Goal: Navigation & Orientation: Find specific page/section

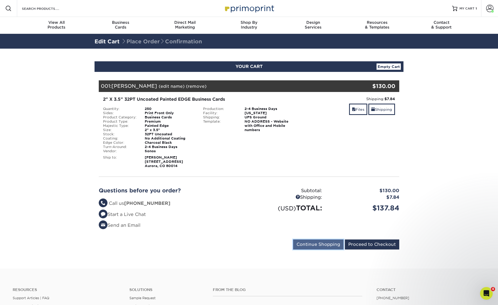
click at [308, 245] on input "Continue Shopping" at bounding box center [318, 244] width 50 height 10
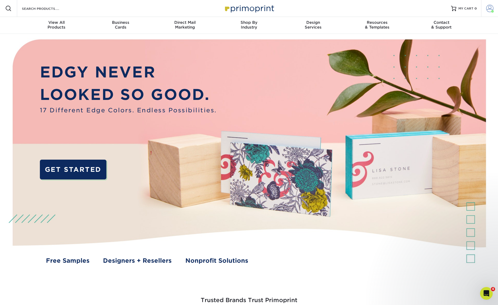
click at [489, 9] on span at bounding box center [489, 8] width 7 height 7
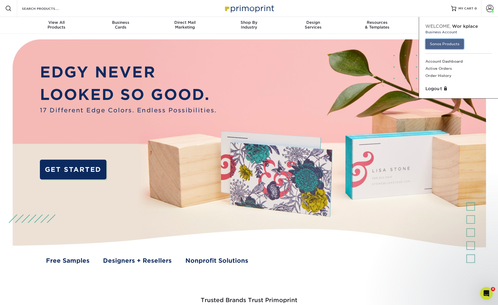
click at [452, 44] on link "Sonos Products" at bounding box center [444, 44] width 39 height 10
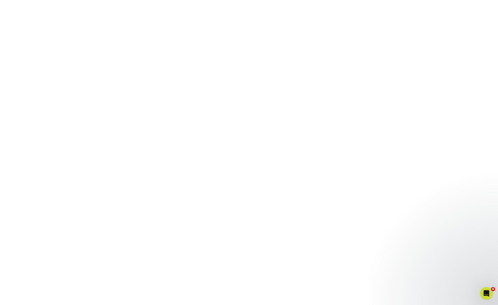
scroll to position [89, 0]
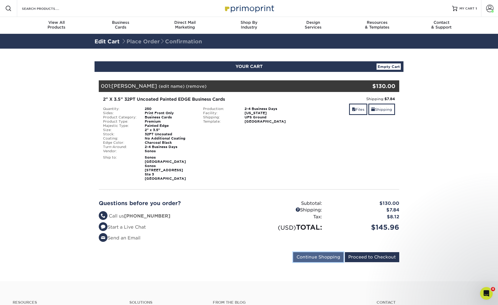
click at [306, 252] on input "Continue Shopping" at bounding box center [318, 257] width 50 height 10
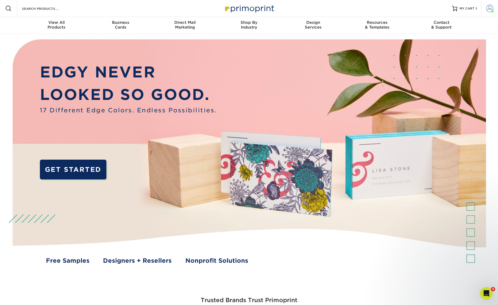
click at [488, 8] on span at bounding box center [489, 8] width 7 height 7
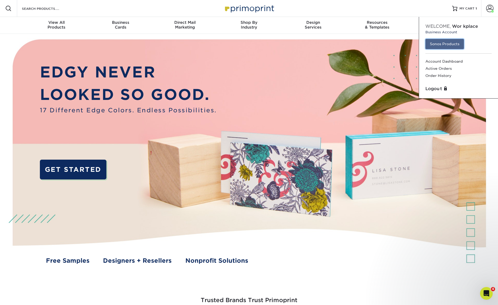
click at [443, 45] on link "Sonos Products" at bounding box center [444, 44] width 39 height 10
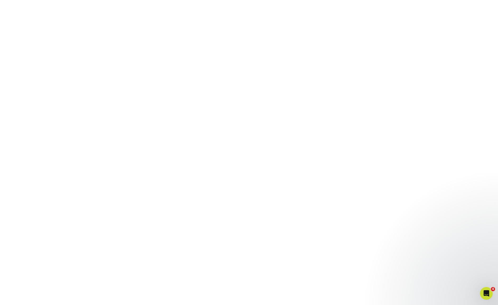
scroll to position [89, 0]
